Goal: Find specific page/section: Find specific page/section

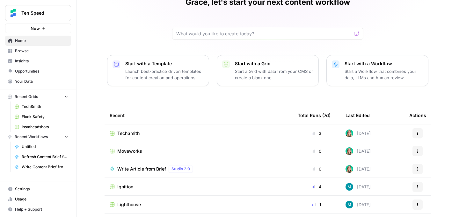
scroll to position [34, 0]
click at [34, 51] on span "Browse" at bounding box center [41, 51] width 53 height 6
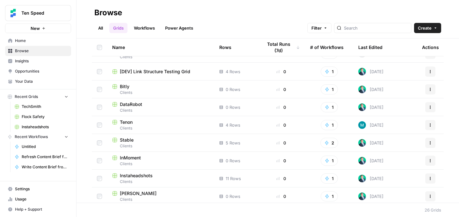
scroll to position [207, 0]
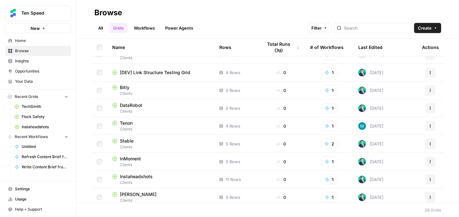
click at [135, 105] on span "DataRobot" at bounding box center [131, 105] width 22 height 6
